Goal: Task Accomplishment & Management: Manage account settings

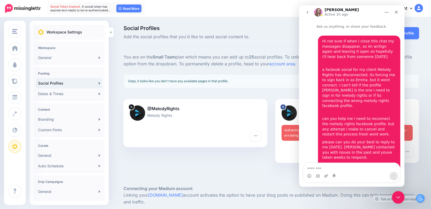
scroll to position [229, 0]
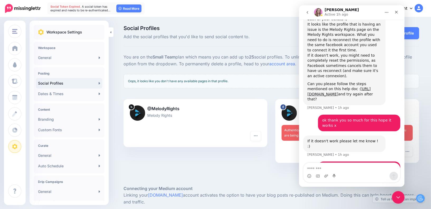
click at [248, 148] on div at bounding box center [196, 150] width 144 height 7
click at [296, 153] on div at bounding box center [347, 152] width 131 height 10
click at [285, 92] on div "You are on the Small Team plan which means you can add up to 25 social profiles…" at bounding box center [272, 189] width 304 height 271
click at [395, 11] on icon "Close" at bounding box center [396, 12] width 3 height 3
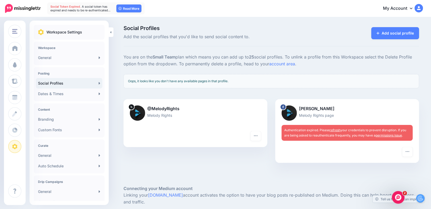
scroll to position [224, 0]
click at [334, 130] on link "refresh" at bounding box center [335, 130] width 11 height 4
click at [338, 131] on link "refresh" at bounding box center [335, 130] width 11 height 4
click at [399, 198] on img "Open Intercom Messenger" at bounding box center [398, 197] width 7 height 7
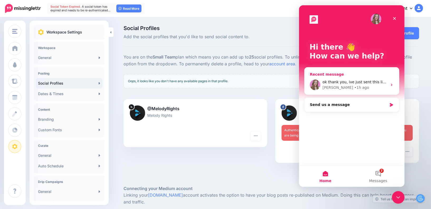
click at [352, 74] on div "Recent message" at bounding box center [352, 75] width 84 height 6
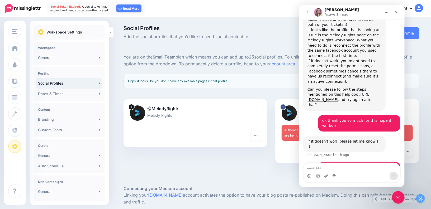
scroll to position [224, 0]
click at [334, 171] on textarea "Message…" at bounding box center [351, 167] width 97 height 9
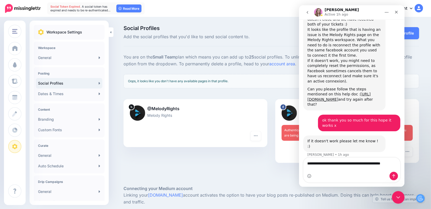
scroll to position [229, 0]
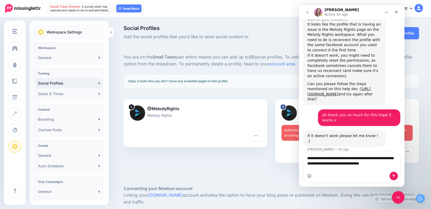
type textarea "**********"
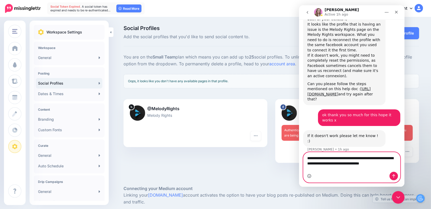
click at [309, 176] on icon "Emoji picker" at bounding box center [309, 176] width 4 height 4
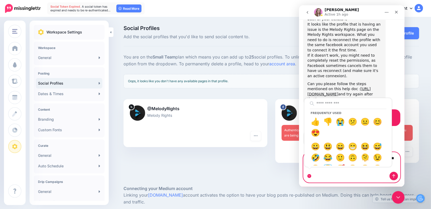
click at [398, 167] on textarea "**********" at bounding box center [351, 160] width 97 height 14
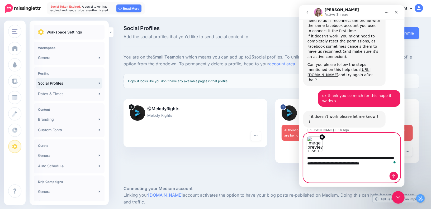
scroll to position [248, 0]
click at [393, 177] on icon "Send a message…" at bounding box center [394, 176] width 4 height 4
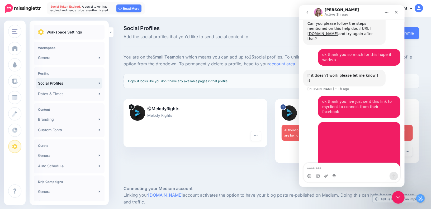
scroll to position [290, 0]
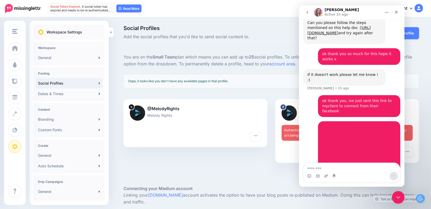
click at [137, 111] on img at bounding box center [137, 113] width 15 height 15
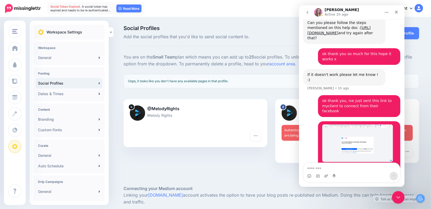
click at [170, 103] on div "@MelodyRights Melody Rights" at bounding box center [196, 115] width 144 height 32
click at [179, 119] on div at bounding box center [195, 122] width 131 height 7
click at [141, 114] on img at bounding box center [137, 113] width 15 height 15
click at [132, 108] on div at bounding box center [131, 107] width 6 height 6
click at [181, 132] on div at bounding box center [195, 137] width 131 height 10
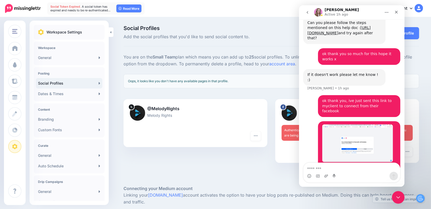
click at [284, 155] on div at bounding box center [347, 152] width 131 height 10
click at [326, 169] on textarea "Message…" at bounding box center [351, 167] width 97 height 9
click at [283, 167] on div at bounding box center [347, 166] width 144 height 7
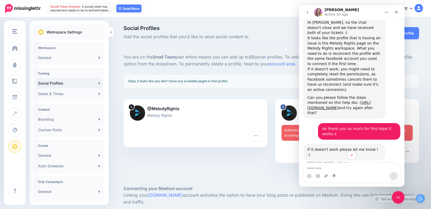
scroll to position [208, 0]
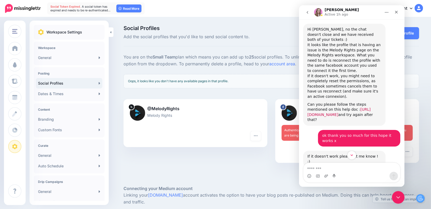
click at [325, 107] on link "https://help.missinglettr.com/facebook-posting/i-ve-connected-my-facebook-page-…" at bounding box center [338, 112] width 63 height 10
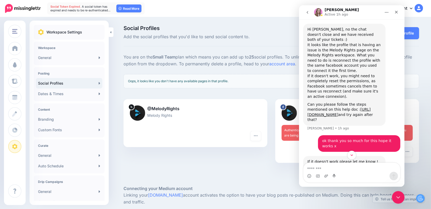
click at [421, 3] on link "My Account" at bounding box center [400, 8] width 45 height 13
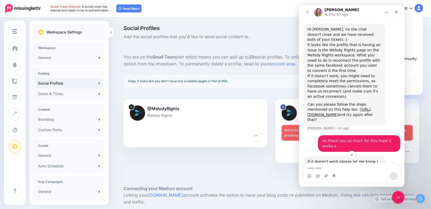
click at [307, 13] on icon "go back" at bounding box center [307, 12] width 4 height 4
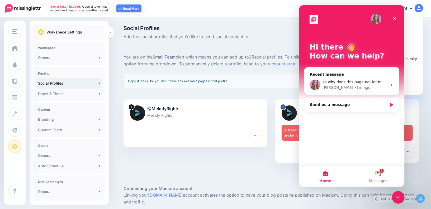
scroll to position [0, 0]
click at [397, 18] on div "Close" at bounding box center [395, 19] width 10 height 10
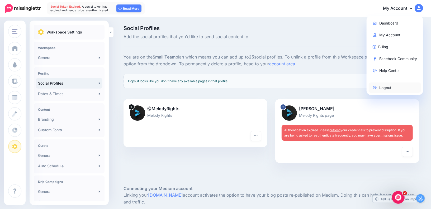
click at [381, 88] on link "Logout" at bounding box center [395, 88] width 53 height 10
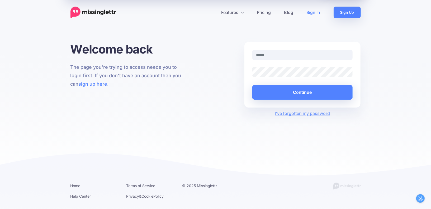
type input "**********"
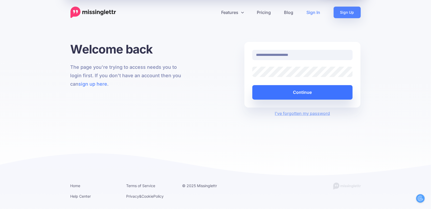
click at [288, 90] on button "Continue" at bounding box center [302, 92] width 101 height 15
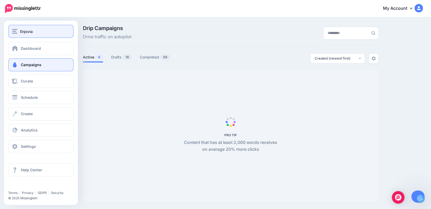
click at [20, 30] on span "Enjovia" at bounding box center [26, 32] width 13 height 6
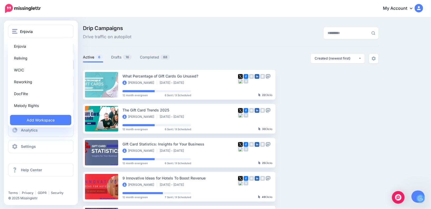
click at [33, 99] on div "Enjovia Reliving WCIC Reworking DocFlite Melody Rights Add Workspace" at bounding box center [40, 83] width 65 height 88
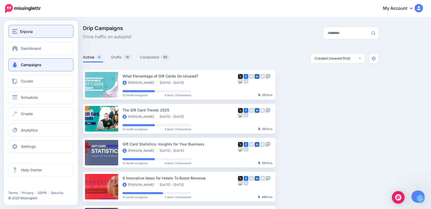
click at [23, 34] on span "Enjovia" at bounding box center [26, 32] width 13 height 6
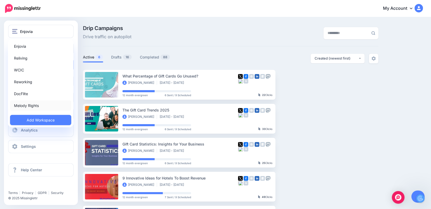
click at [27, 108] on link "Melody Rights" at bounding box center [40, 106] width 61 height 10
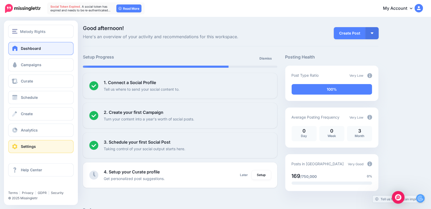
click at [50, 148] on link "Settings" at bounding box center [40, 146] width 65 height 13
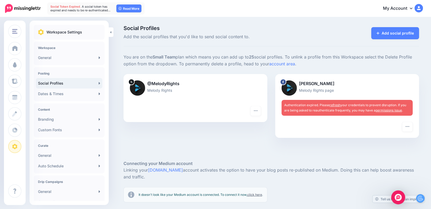
click at [399, 199] on img "Open Intercom Messenger" at bounding box center [398, 197] width 7 height 7
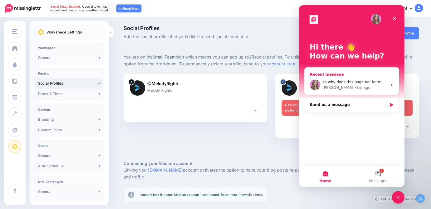
click at [353, 85] on div "Justine • 1m ago" at bounding box center [354, 88] width 65 height 6
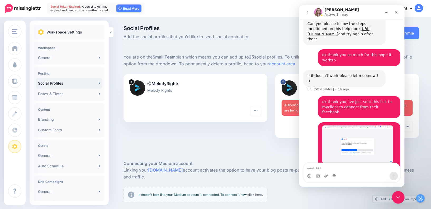
scroll to position [290, 0]
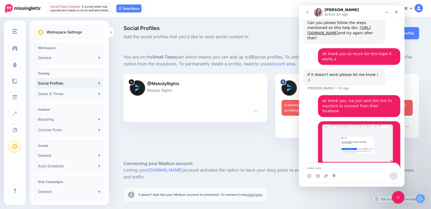
click at [341, 171] on textarea "Message…" at bounding box center [351, 167] width 97 height 9
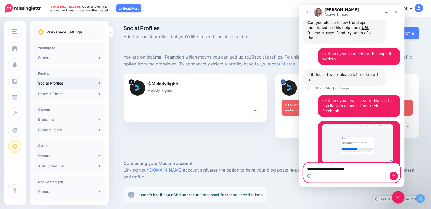
drag, startPoint x: 357, startPoint y: 168, endPoint x: 343, endPoint y: 167, distance: 14.3
click at [343, 168] on textarea "**********" at bounding box center [351, 167] width 97 height 9
paste textarea "**********"
type textarea "**********"
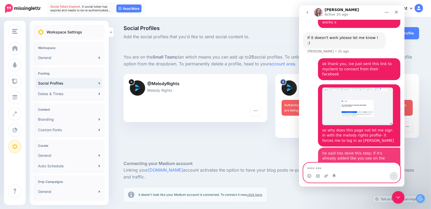
scroll to position [328, 0]
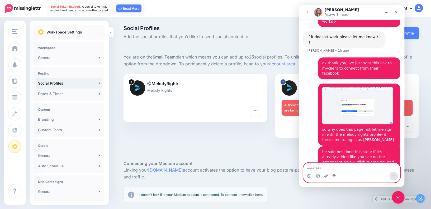
click at [328, 172] on textarea "Message…" at bounding box center [351, 167] width 97 height 9
drag, startPoint x: 326, startPoint y: 167, endPoint x: 567, endPoint y: 152, distance: 241.4
click at [326, 167] on textarea "Message…" at bounding box center [351, 167] width 97 height 9
click at [239, 131] on div "@MelodyRights Melody Rights Turn hashtags off Reconnect Pause sending Delete Pr…" at bounding box center [196, 109] width 152 height 71
click at [396, 14] on icon "Close" at bounding box center [396, 12] width 4 height 4
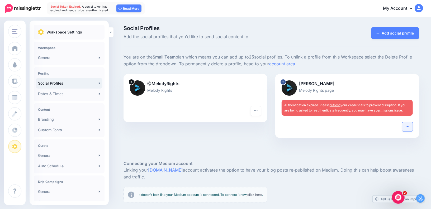
click at [410, 129] on button "button" at bounding box center [407, 127] width 11 height 10
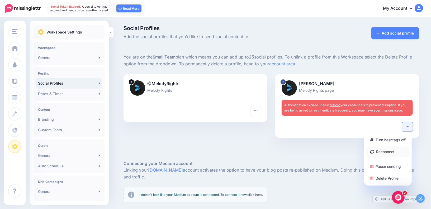
click at [392, 148] on link "Reconnect" at bounding box center [388, 152] width 43 height 10
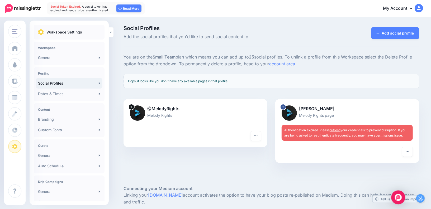
click at [396, 199] on img "Open Intercom Messenger" at bounding box center [398, 197] width 7 height 7
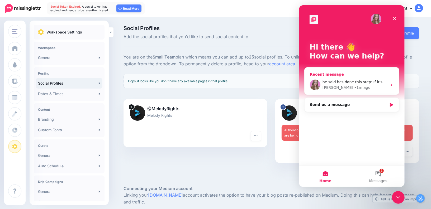
click at [354, 85] on div "• 1m ago" at bounding box center [362, 88] width 16 height 6
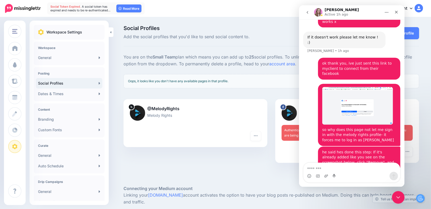
scroll to position [328, 0]
click at [348, 170] on textarea "Message…" at bounding box center [351, 167] width 97 height 9
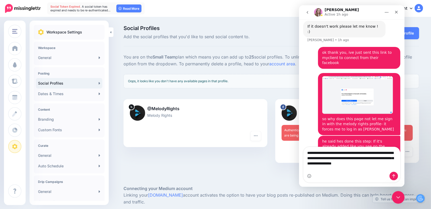
scroll to position [344, 0]
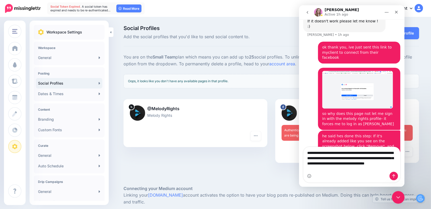
type textarea "**********"
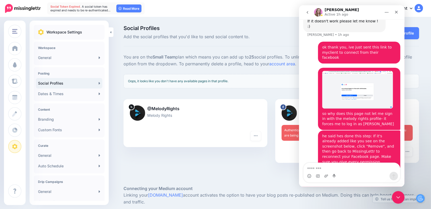
scroll to position [361, 0]
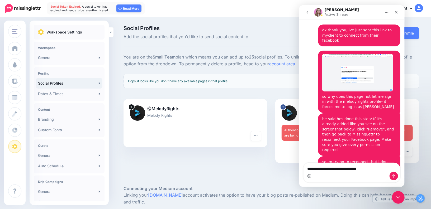
type textarea "**********"
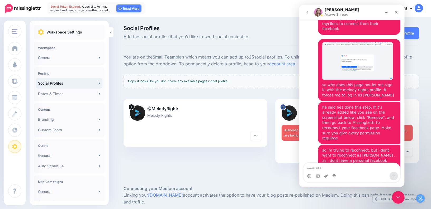
scroll to position [373, 0]
click at [228, 156] on div "@MelodyRights Melody Rights Turn hashtags off Reconnect Pause sending Delete Pr…" at bounding box center [196, 134] width 152 height 71
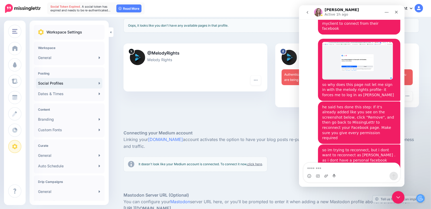
scroll to position [55, 0]
click at [225, 112] on div "@MelodyRights Melody Rights Turn hashtags off Reconnect Pause sending Delete Pr…" at bounding box center [196, 79] width 152 height 71
click at [91, 80] on link "Social Profiles" at bounding box center [69, 83] width 67 height 11
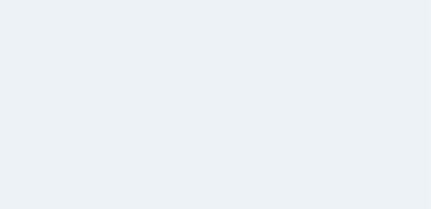
click at [397, 11] on link "My Account" at bounding box center [400, 8] width 45 height 13
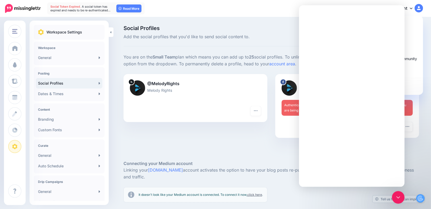
click at [249, 57] on p "You are on the Small Team plan which means you can add up to 25 social profiles…" at bounding box center [272, 61] width 296 height 14
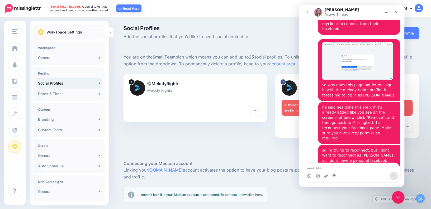
scroll to position [373, 0]
click at [398, 13] on icon "Close" at bounding box center [396, 12] width 4 height 4
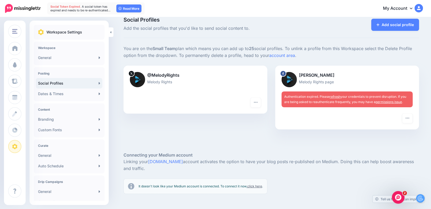
scroll to position [0, 0]
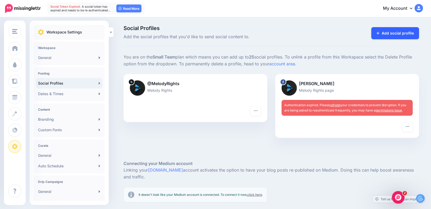
click at [403, 32] on link "Add social profile" at bounding box center [396, 33] width 48 height 12
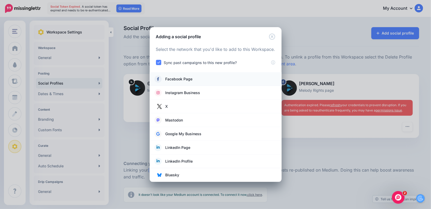
click at [188, 82] on span "Facebook Page" at bounding box center [179, 79] width 27 height 6
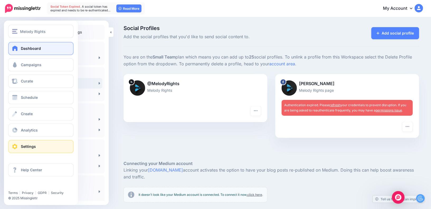
click at [25, 52] on link "Dashboard" at bounding box center [40, 48] width 65 height 13
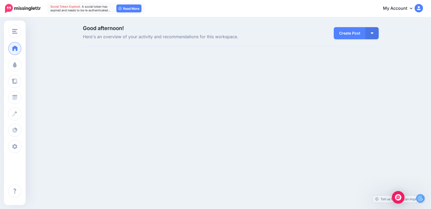
click at [418, 11] on img at bounding box center [419, 8] width 8 height 8
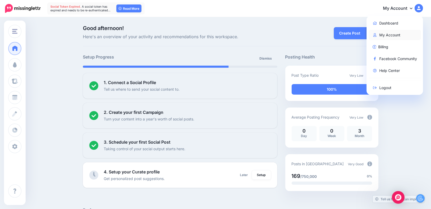
click at [382, 33] on link "My Account" at bounding box center [395, 35] width 53 height 10
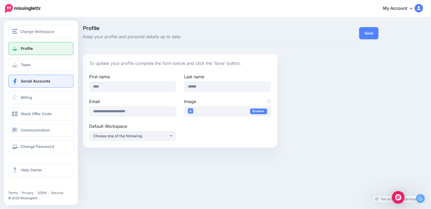
click at [48, 85] on link "Social Accounts" at bounding box center [40, 81] width 65 height 13
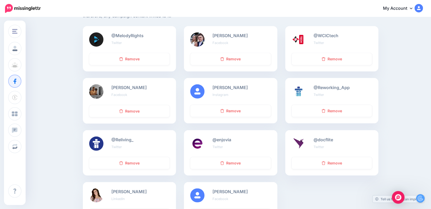
scroll to position [87, 0]
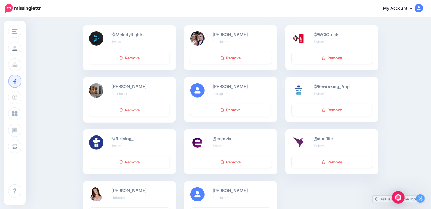
click at [137, 88] on div "[PERSON_NAME] Facebook" at bounding box center [140, 90] width 66 height 15
click at [115, 88] on b "[PERSON_NAME]" at bounding box center [128, 86] width 35 height 5
click at [115, 88] on b "Bobby Cole" at bounding box center [128, 86] width 35 height 5
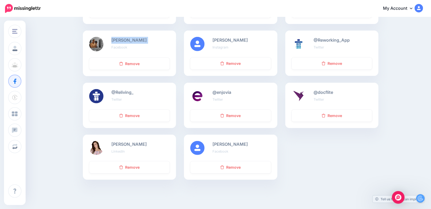
scroll to position [134, 0]
click at [234, 166] on link "Remove" at bounding box center [230, 167] width 81 height 12
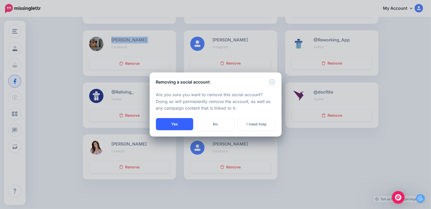
click at [183, 127] on button "Yes" at bounding box center [174, 124] width 37 height 12
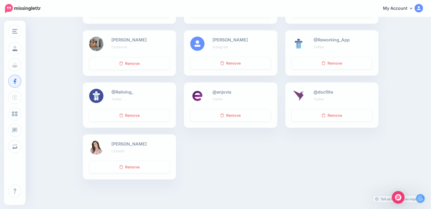
scroll to position [134, 0]
click at [211, 155] on div "@MelodyRights Twitter Remove [PERSON_NAME] Facebook Remove @WCICtech" at bounding box center [231, 82] width 304 height 208
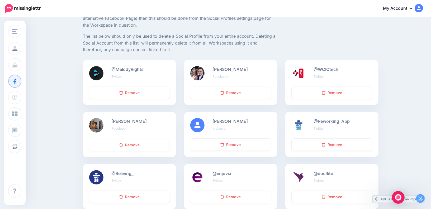
scroll to position [0, 0]
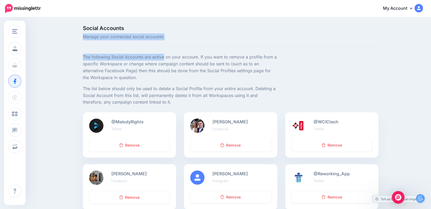
drag, startPoint x: 121, startPoint y: 57, endPoint x: 167, endPoint y: 31, distance: 52.3
click at [167, 31] on div "Social Accounts Manage your connected social accounts The following Social Acco…" at bounding box center [231, 173] width 304 height 295
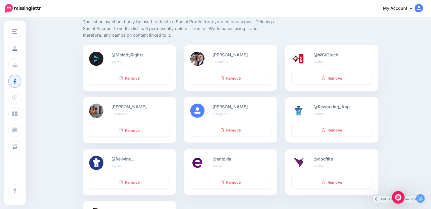
scroll to position [115, 0]
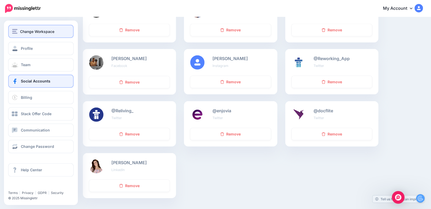
click at [15, 31] on img "button" at bounding box center [14, 31] width 5 height 5
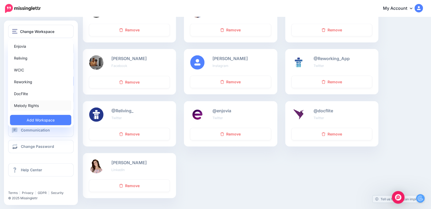
click at [21, 107] on link "Melody Rights" at bounding box center [40, 106] width 61 height 10
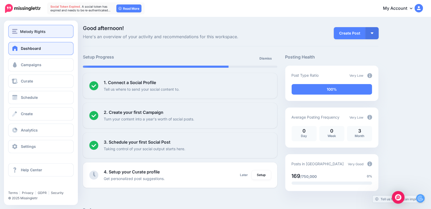
click at [31, 29] on span "Melody Rights" at bounding box center [33, 32] width 26 height 6
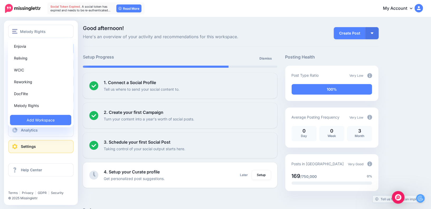
click at [54, 145] on link "Settings" at bounding box center [40, 146] width 65 height 13
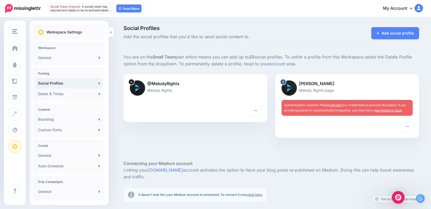
click at [338, 108] on div "Authentication expired. Please refresh your credentials to prevent disruption. …" at bounding box center [347, 108] width 131 height 16
click at [339, 105] on link "refresh" at bounding box center [335, 105] width 11 height 4
click at [51, 48] on h4 "Workspace" at bounding box center [69, 47] width 62 height 4
click at [51, 60] on link "General" at bounding box center [69, 57] width 67 height 11
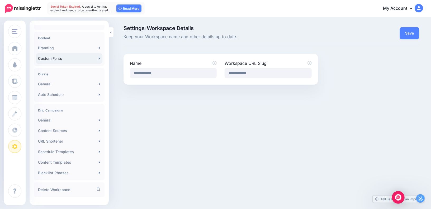
scroll to position [81, 0]
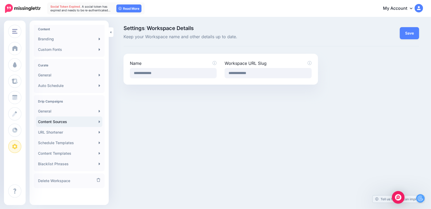
click at [58, 123] on link "Content Sources" at bounding box center [69, 122] width 67 height 11
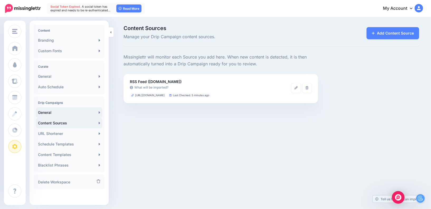
scroll to position [81, 0]
click at [61, 112] on link "General" at bounding box center [69, 111] width 67 height 11
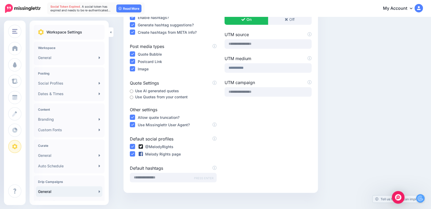
scroll to position [76, 0]
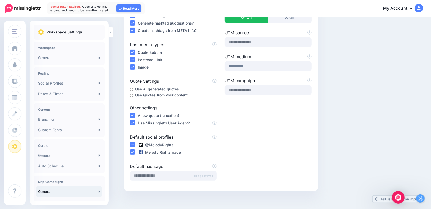
click at [162, 152] on label "Melody Rights page" at bounding box center [159, 152] width 43 height 6
click at [133, 150] on ins at bounding box center [132, 152] width 5 height 5
click at [133, 151] on ins at bounding box center [132, 152] width 5 height 5
click at [164, 152] on label "Melody Rights page" at bounding box center [159, 152] width 43 height 6
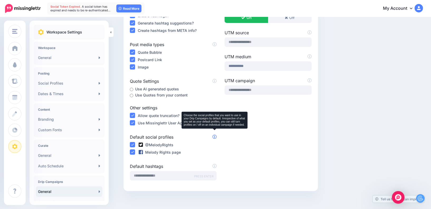
click at [214, 135] on icon at bounding box center [215, 137] width 4 height 4
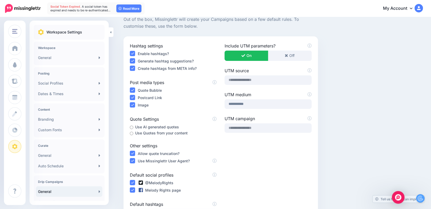
scroll to position [105, 0]
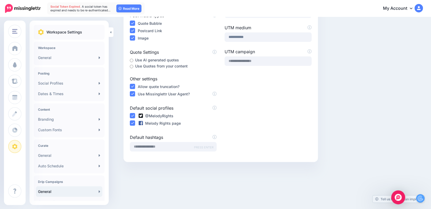
click at [398, 196] on img "Open Intercom Messenger" at bounding box center [398, 197] width 7 height 7
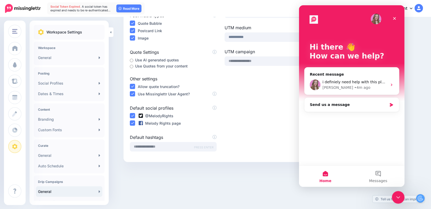
scroll to position [0, 0]
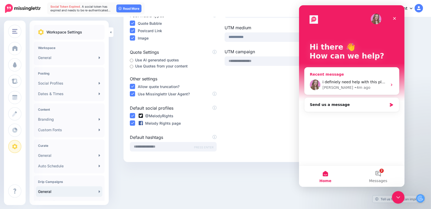
click at [353, 80] on span "i definiely need help with this please" at bounding box center [356, 82] width 68 height 4
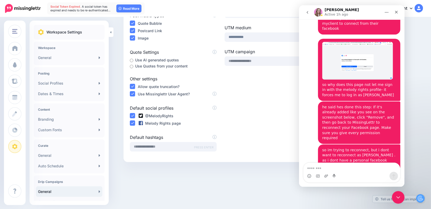
scroll to position [373, 0]
click at [327, 170] on textarea "Message…" at bounding box center [351, 167] width 97 height 9
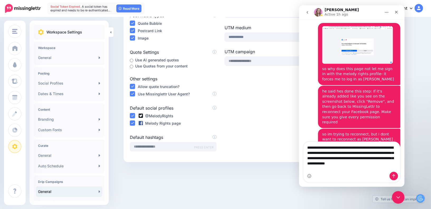
scroll to position [394, 0]
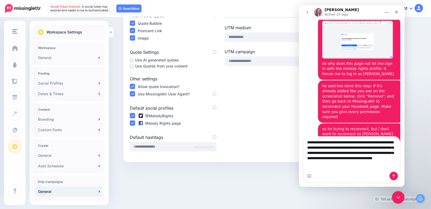
type textarea "**********"
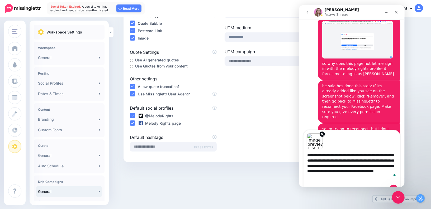
scroll to position [406, 0]
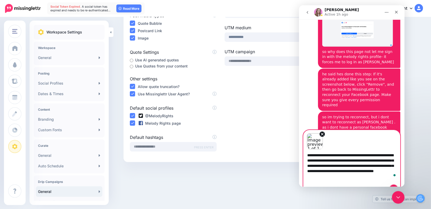
click at [394, 185] on button "Send a message…" at bounding box center [394, 189] width 8 height 8
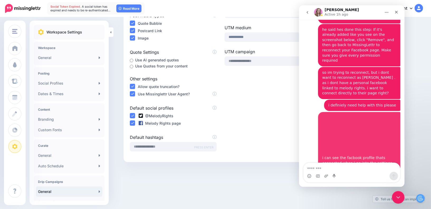
scroll to position [451, 0]
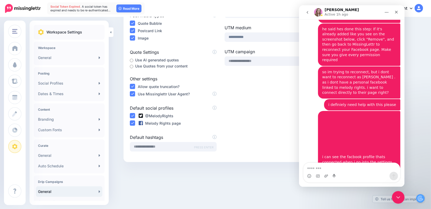
click at [423, 6] on nav "Social Token Expired. A social token has expired and needs to be re-authenticat…" at bounding box center [215, 8] width 423 height 17
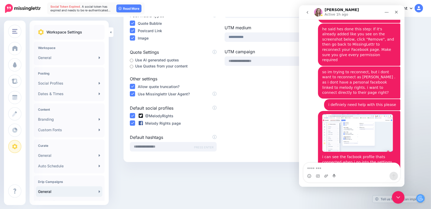
click at [421, 7] on img at bounding box center [419, 8] width 8 height 8
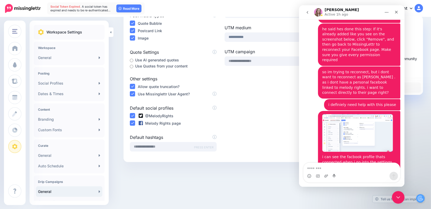
click at [414, 85] on link "Logout" at bounding box center [395, 88] width 53 height 10
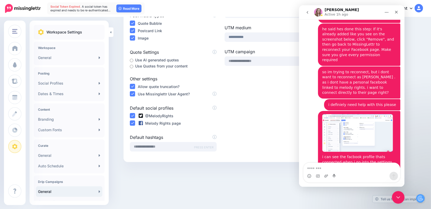
click at [411, 104] on div "Out of the box, Missinglettr will create your Campaigns based on a few default …" at bounding box center [272, 55] width 304 height 213
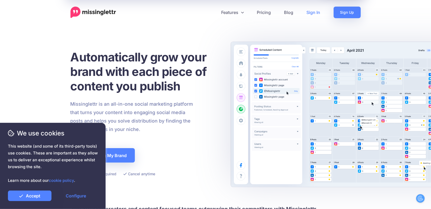
click at [311, 14] on link "Sign In" at bounding box center [313, 13] width 27 height 12
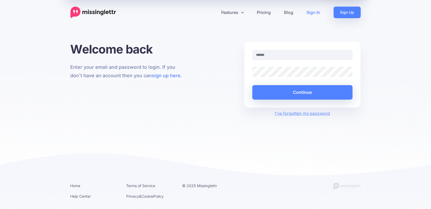
type input "**********"
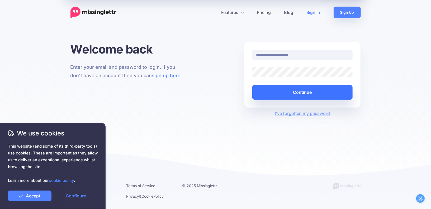
click at [285, 93] on button "Continue" at bounding box center [302, 92] width 101 height 15
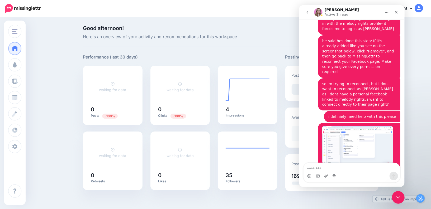
scroll to position [451, 0]
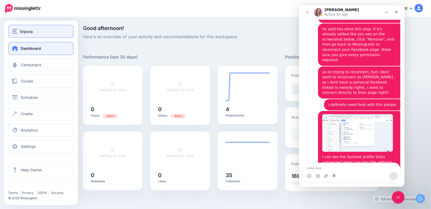
click at [23, 34] on span "Enjovia" at bounding box center [26, 32] width 13 height 6
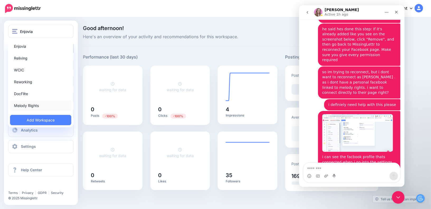
click at [26, 102] on link "Melody Rights" at bounding box center [40, 106] width 61 height 10
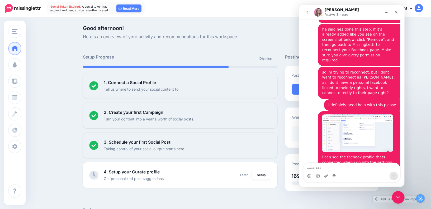
scroll to position [451, 0]
click at [400, 10] on div "Close" at bounding box center [397, 12] width 10 height 10
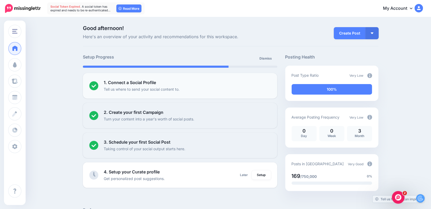
click at [151, 83] on b "1. Connect a Social Profile" at bounding box center [130, 82] width 52 height 5
click at [105, 88] on p "Tell us where to send your social content to." at bounding box center [142, 89] width 76 height 6
click at [110, 87] on p "Tell us where to send your social content to." at bounding box center [142, 89] width 76 height 6
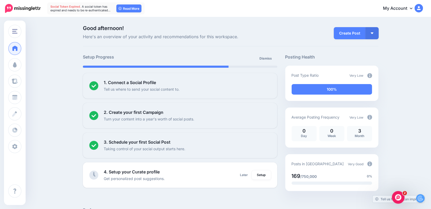
click at [205, 67] on div at bounding box center [156, 67] width 146 height 2
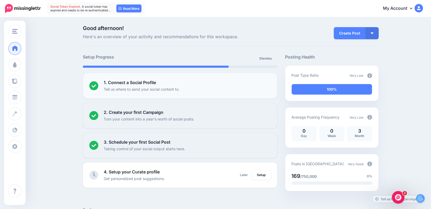
click at [203, 80] on div "1. Connect a Social Profile Tell us where to send your social content to." at bounding box center [187, 85] width 167 height 13
click at [135, 92] on p "Tell us where to send your social content to." at bounding box center [142, 89] width 76 height 6
click at [87, 89] on li "1. Connect a Social Profile Tell us where to send your social content to. Setup" at bounding box center [180, 86] width 195 height 26
click at [94, 89] on img at bounding box center [93, 85] width 9 height 9
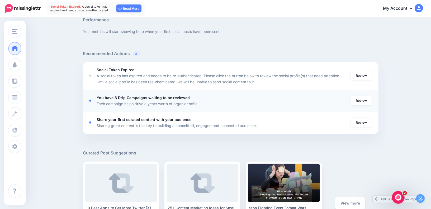
scroll to position [192, 0]
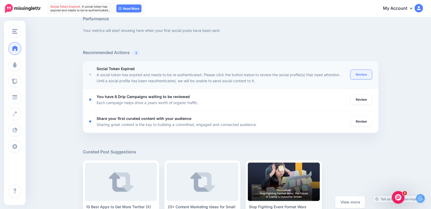
click at [362, 73] on link "Review" at bounding box center [362, 75] width 22 height 10
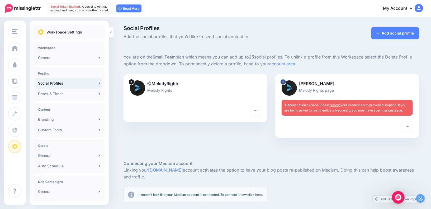
click at [336, 107] on div "Authentication expired. Please refresh your credentials to prevent disruption. …" at bounding box center [347, 108] width 131 height 16
click at [336, 106] on link "refresh" at bounding box center [335, 105] width 11 height 4
click at [51, 60] on link "General" at bounding box center [69, 58] width 67 height 11
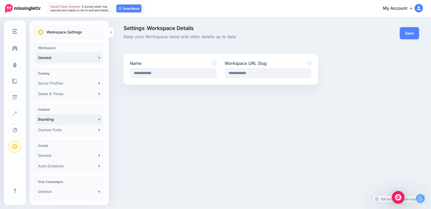
click at [50, 123] on link "Branding" at bounding box center [69, 119] width 67 height 11
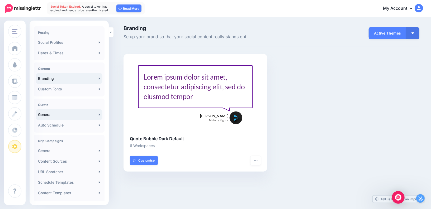
scroll to position [42, 0]
click at [50, 89] on link "Custom Fonts" at bounding box center [69, 88] width 67 height 11
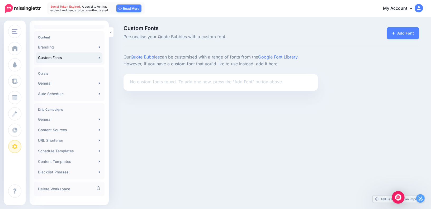
scroll to position [75, 0]
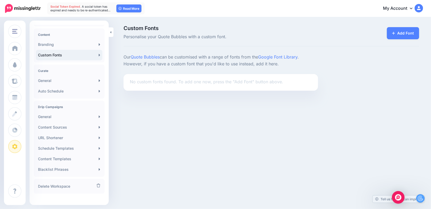
click at [170, 143] on div "Melody Rights [GEOGRAPHIC_DATA] Reliving WCIC Reworking DocFlite Melody Rights …" at bounding box center [215, 104] width 431 height 209
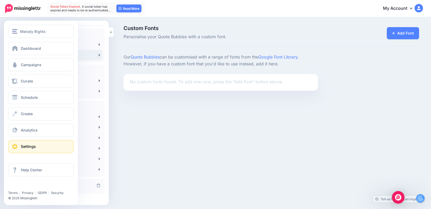
click at [23, 149] on link "Settings" at bounding box center [40, 146] width 65 height 13
